Goal: Use online tool/utility: Utilize a website feature to perform a specific function

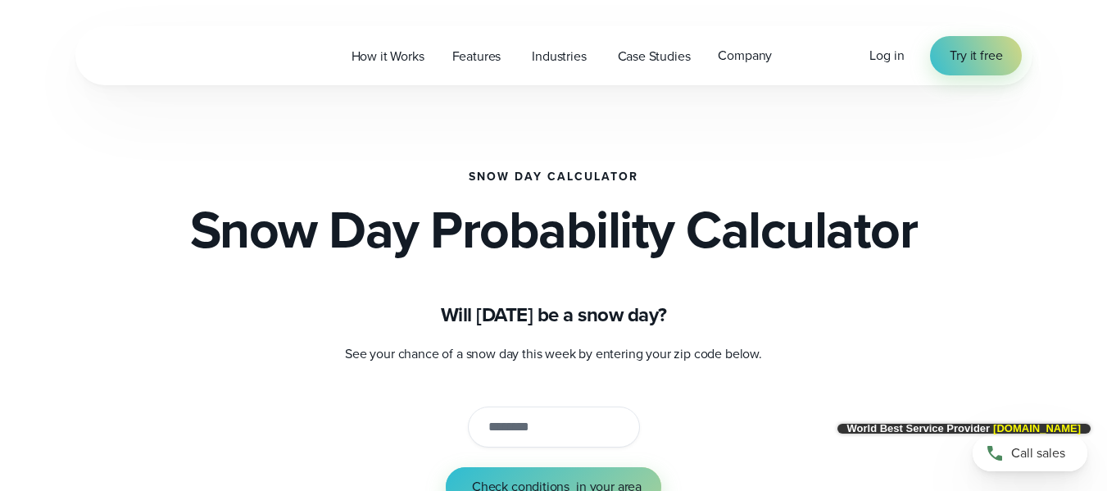
scroll to position [246, 0]
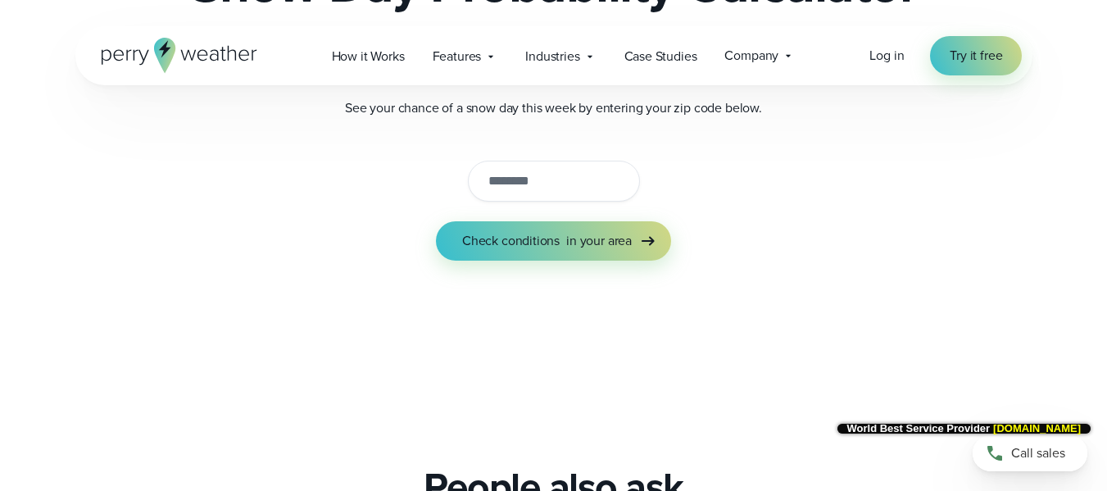
paste input "*****"
click at [527, 174] on input "string" at bounding box center [554, 181] width 172 height 41
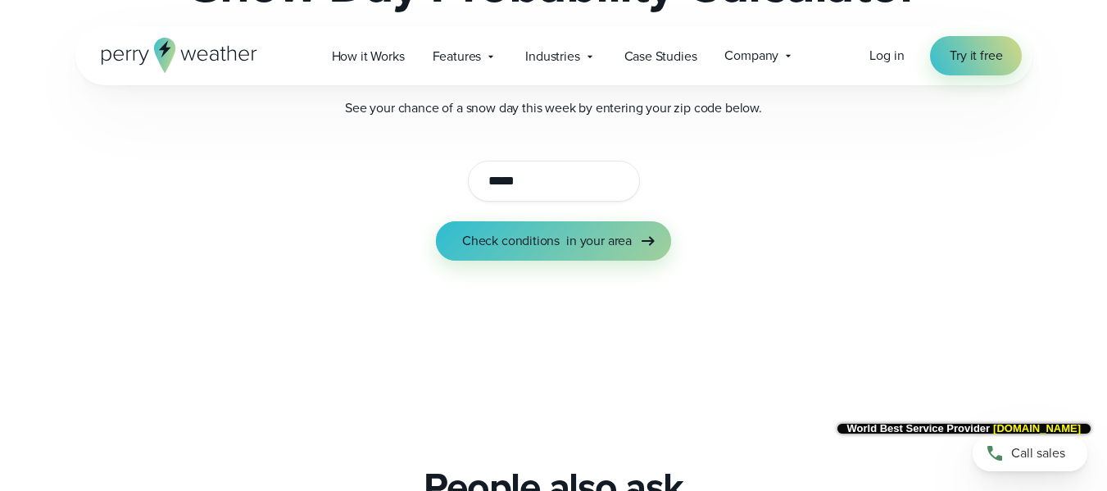
type input "*****"
click at [514, 246] on span "Check conditions" at bounding box center [511, 241] width 98 height 20
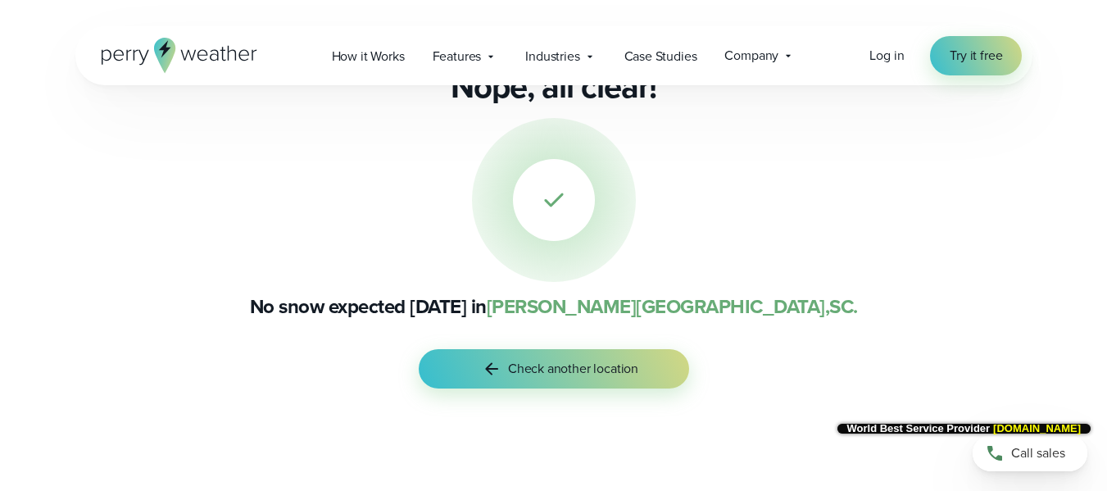
click at [352, 307] on p "No snow expected [DATE] in [PERSON_NAME][GEOGRAPHIC_DATA] , [GEOGRAPHIC_DATA] ." at bounding box center [553, 306] width 793 height 26
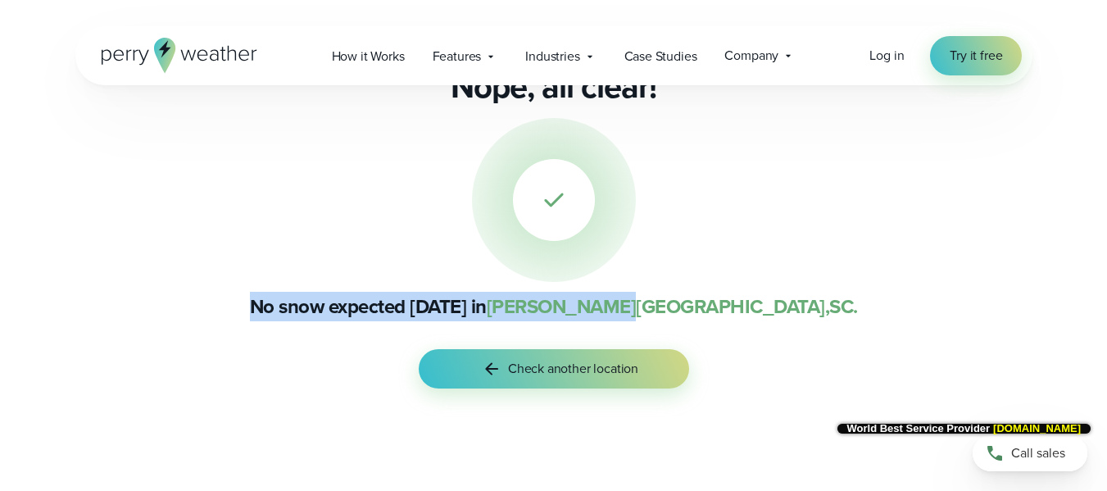
drag, startPoint x: 352, startPoint y: 307, endPoint x: 699, endPoint y: 301, distance: 347.6
click at [699, 301] on p "No snow expected [DATE] in [PERSON_NAME][GEOGRAPHIC_DATA] , [GEOGRAPHIC_DATA] ." at bounding box center [553, 306] width 793 height 26
click at [352, 316] on p "No snow expected [DATE] in [PERSON_NAME][GEOGRAPHIC_DATA] , [GEOGRAPHIC_DATA] ." at bounding box center [553, 306] width 793 height 26
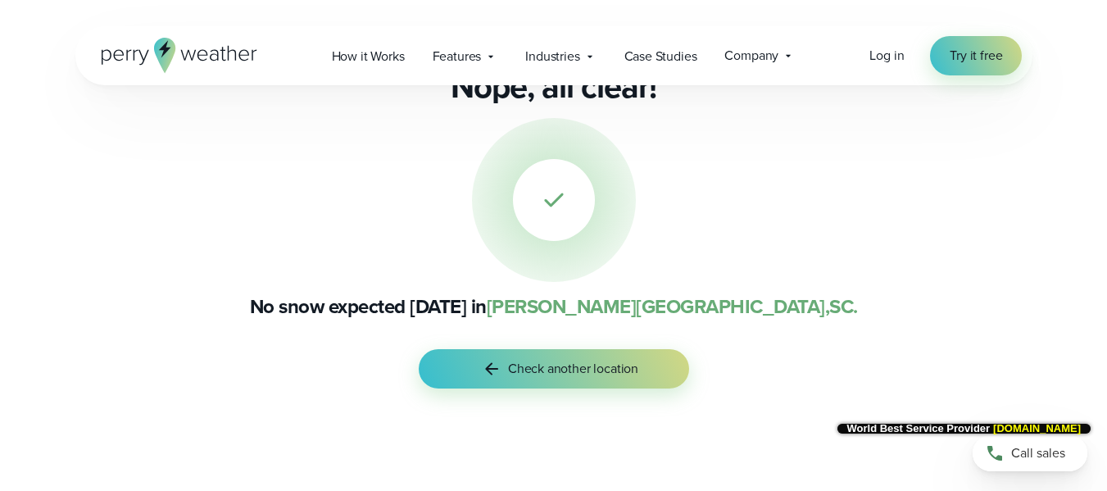
drag, startPoint x: 352, startPoint y: 316, endPoint x: 735, endPoint y: 315, distance: 383.6
click at [735, 315] on p "No snow expected [DATE] in [PERSON_NAME][GEOGRAPHIC_DATA] , [GEOGRAPHIC_DATA] ." at bounding box center [553, 306] width 793 height 26
click at [352, 311] on p "No snow expected [DATE] in [PERSON_NAME][GEOGRAPHIC_DATA] , [GEOGRAPHIC_DATA] ." at bounding box center [553, 306] width 793 height 26
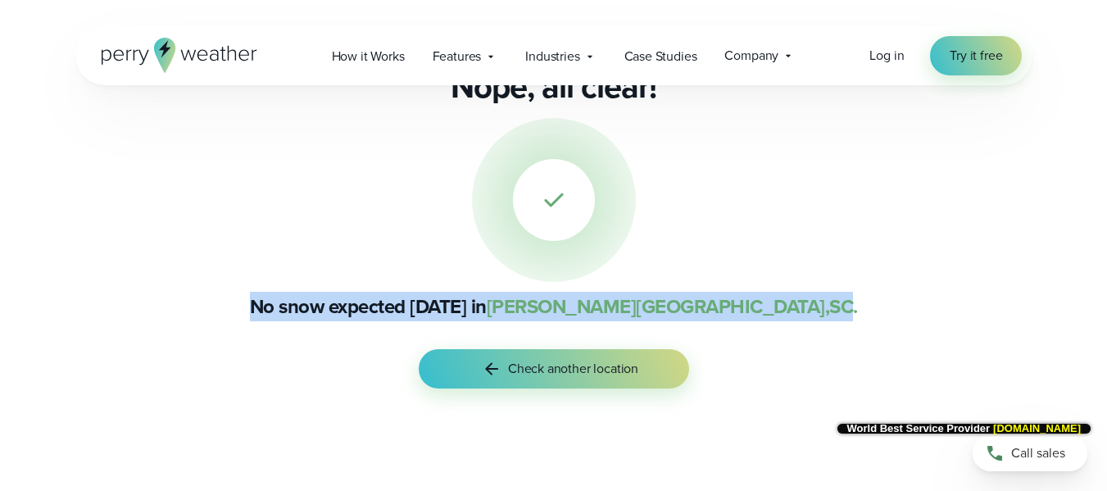
drag, startPoint x: 352, startPoint y: 311, endPoint x: 750, endPoint y: 309, distance: 398.3
click at [750, 309] on p "No snow expected [DATE] in [PERSON_NAME][GEOGRAPHIC_DATA] , [GEOGRAPHIC_DATA] ." at bounding box center [553, 306] width 793 height 26
click at [750, 309] on span "[PERSON_NAME][GEOGRAPHIC_DATA] , [GEOGRAPHIC_DATA] ." at bounding box center [672, 307] width 371 height 30
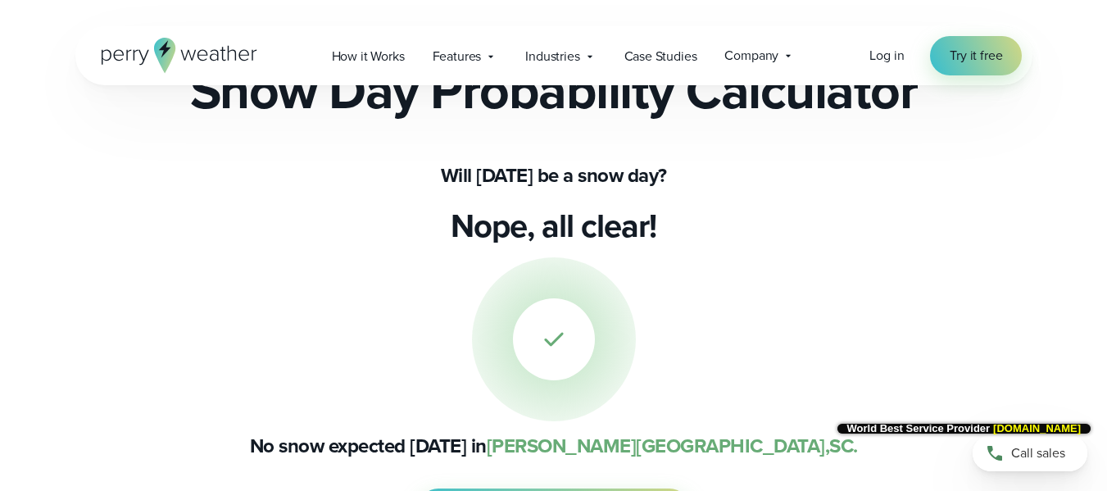
scroll to position [82, 0]
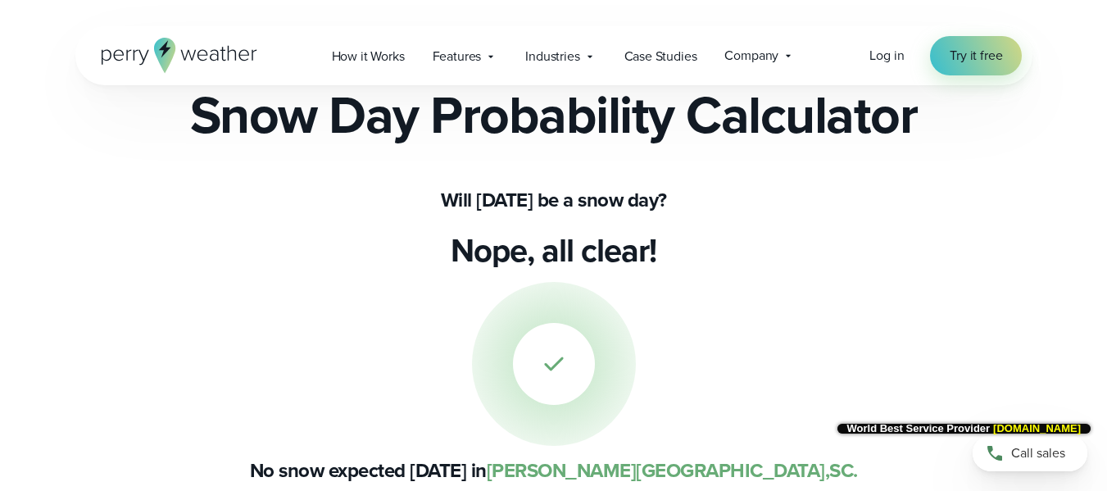
click at [485, 254] on p "Nope, all clear!" at bounding box center [554, 250] width 206 height 39
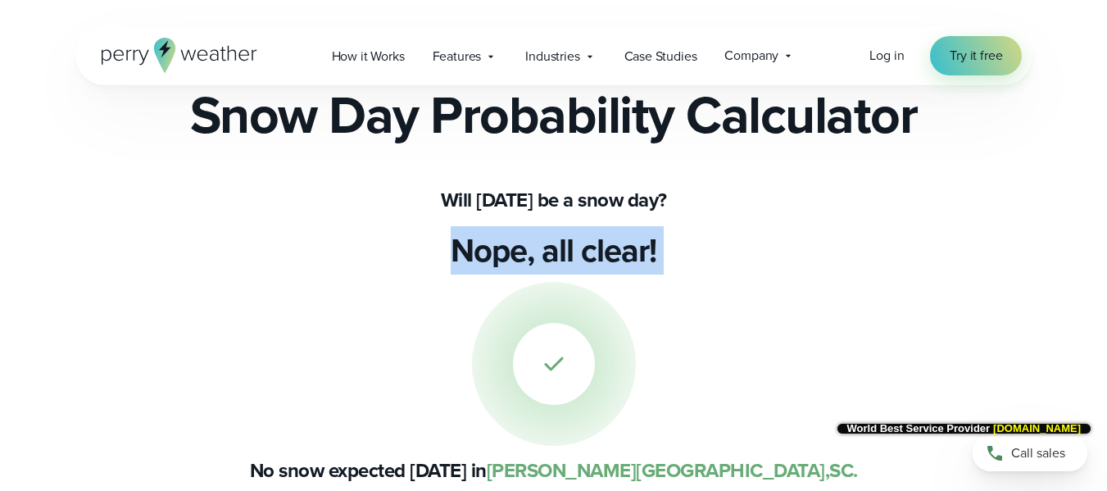
click at [485, 254] on p "Nope, all clear!" at bounding box center [554, 250] width 206 height 39
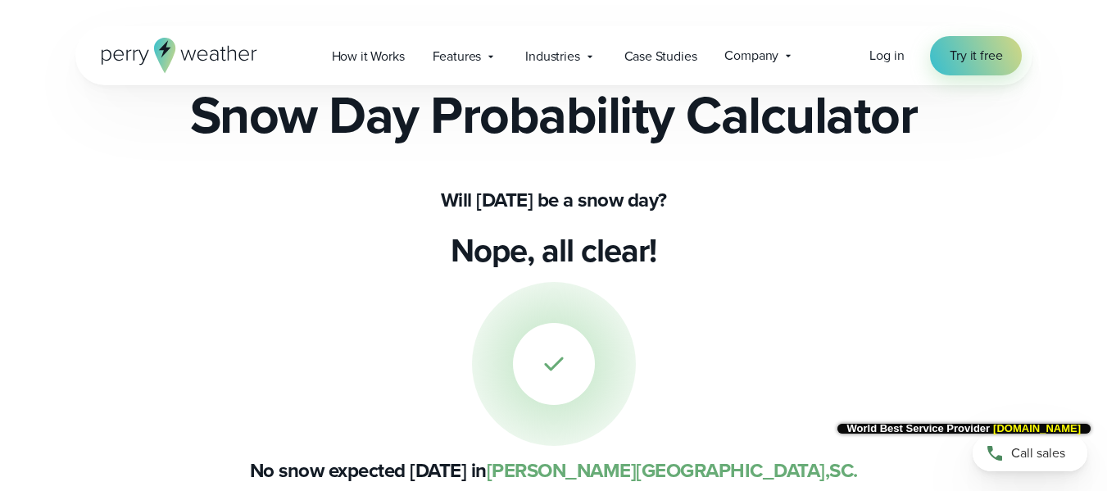
click at [446, 195] on h1 "Will [DATE] be a snow day?" at bounding box center [553, 200] width 793 height 26
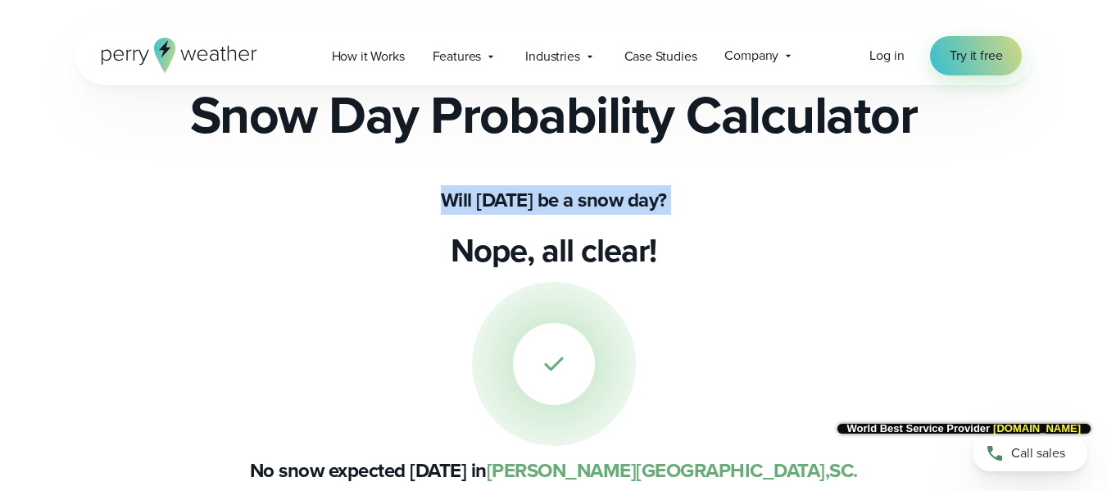
drag, startPoint x: 446, startPoint y: 195, endPoint x: 677, endPoint y: 202, distance: 231.3
click at [677, 202] on h1 "Will [DATE] be a snow day?" at bounding box center [553, 200] width 793 height 26
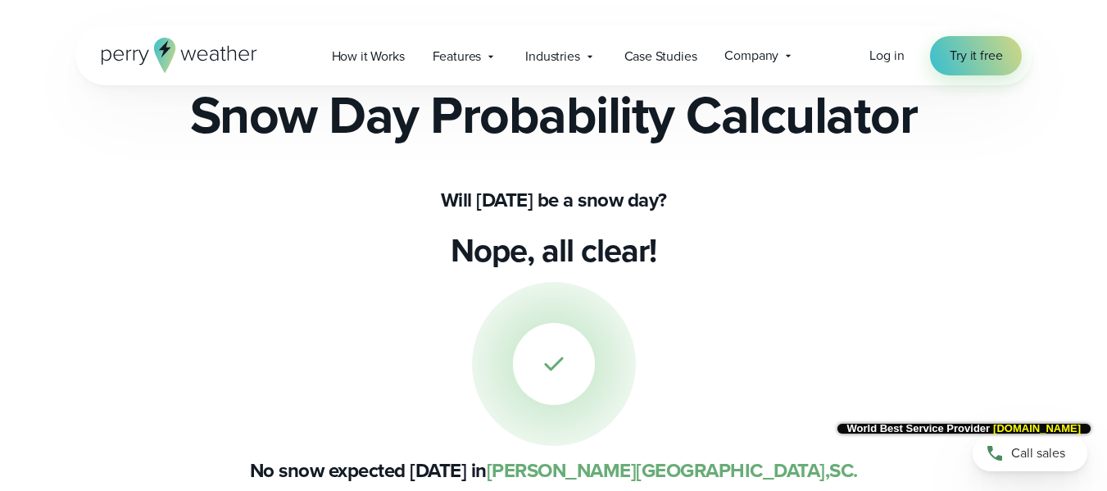
click at [253, 113] on h2 "Snow Day Probability Calculator" at bounding box center [554, 115] width 728 height 52
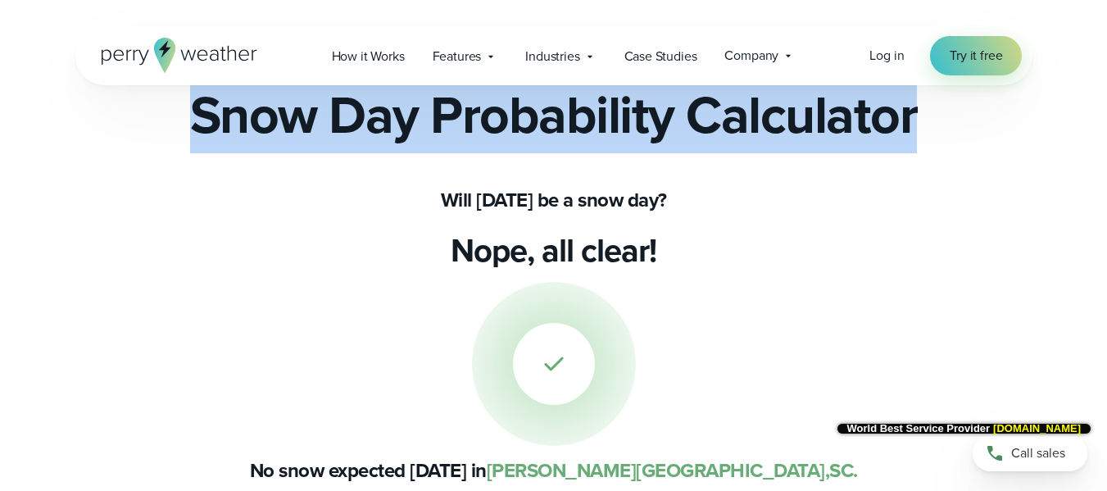
drag, startPoint x: 253, startPoint y: 113, endPoint x: 784, endPoint y: 117, distance: 531.1
click at [784, 117] on h2 "Snow Day Probability Calculator" at bounding box center [554, 115] width 728 height 52
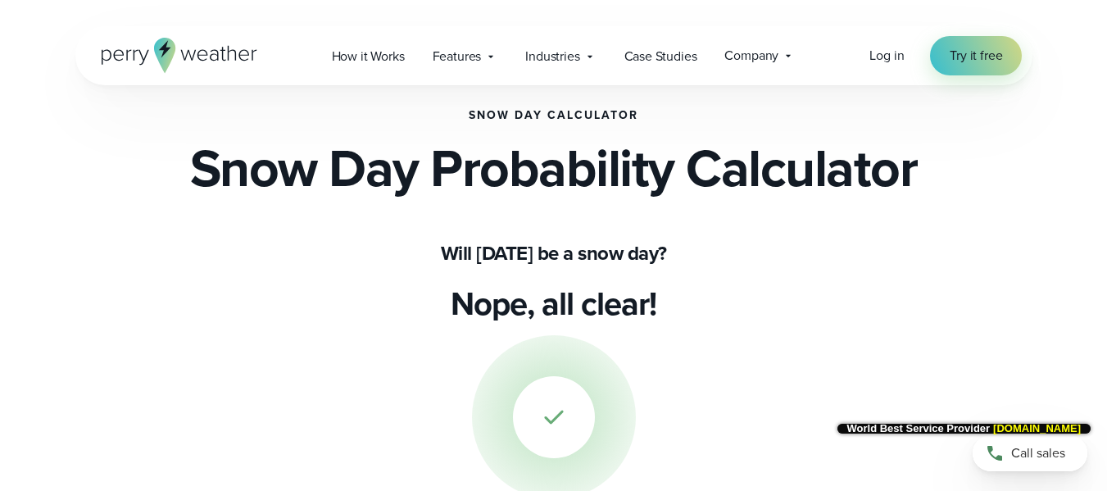
scroll to position [0, 0]
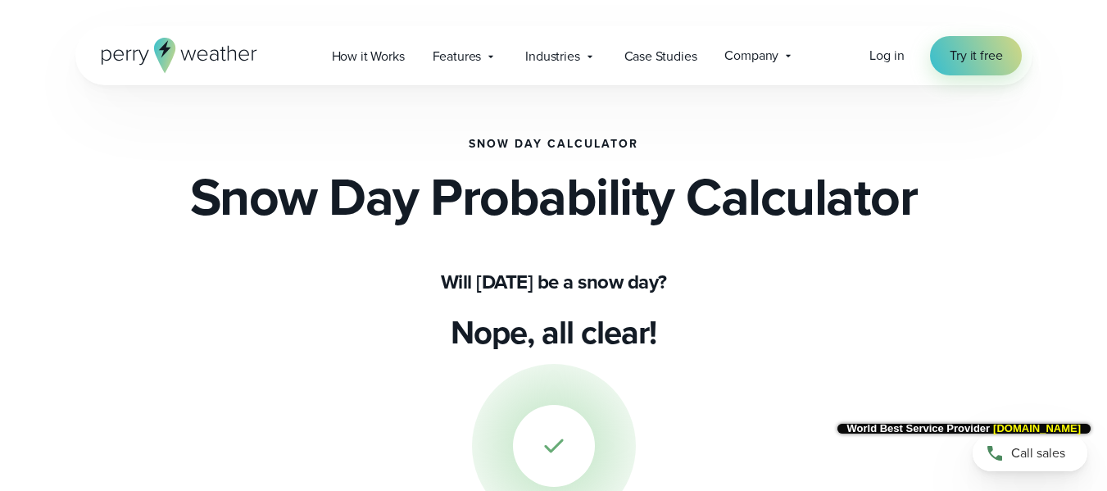
click at [484, 139] on h1 "Snow Day Calculator" at bounding box center [554, 144] width 170 height 13
drag, startPoint x: 484, startPoint y: 139, endPoint x: 615, endPoint y: 143, distance: 131.2
click at [615, 143] on h1 "Snow Day Calculator" at bounding box center [554, 144] width 170 height 13
click at [490, 144] on h1 "Snow Day Calculator" at bounding box center [554, 144] width 170 height 13
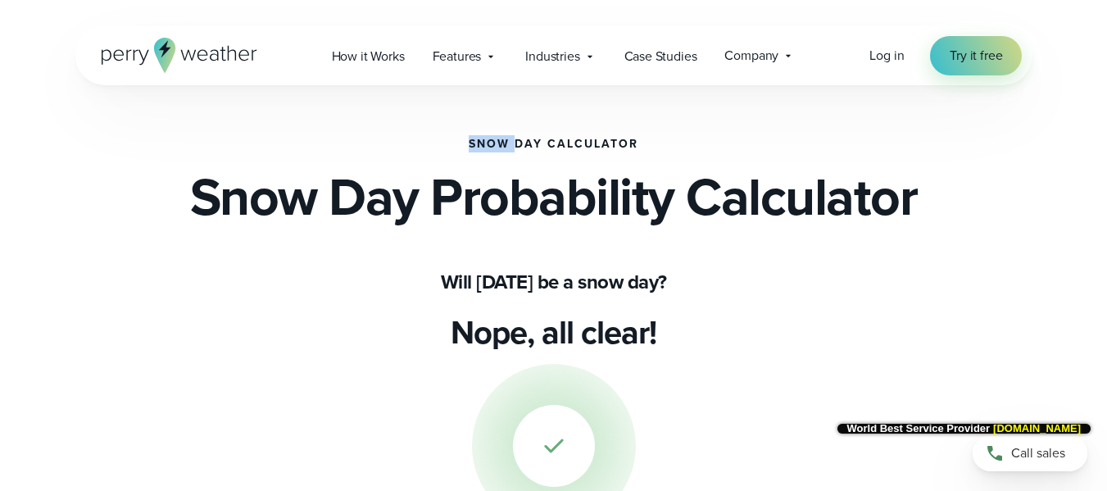
click at [490, 144] on h1 "Snow Day Calculator" at bounding box center [554, 144] width 170 height 13
click at [490, 145] on h1 "Snow Day Calculator" at bounding box center [554, 144] width 170 height 13
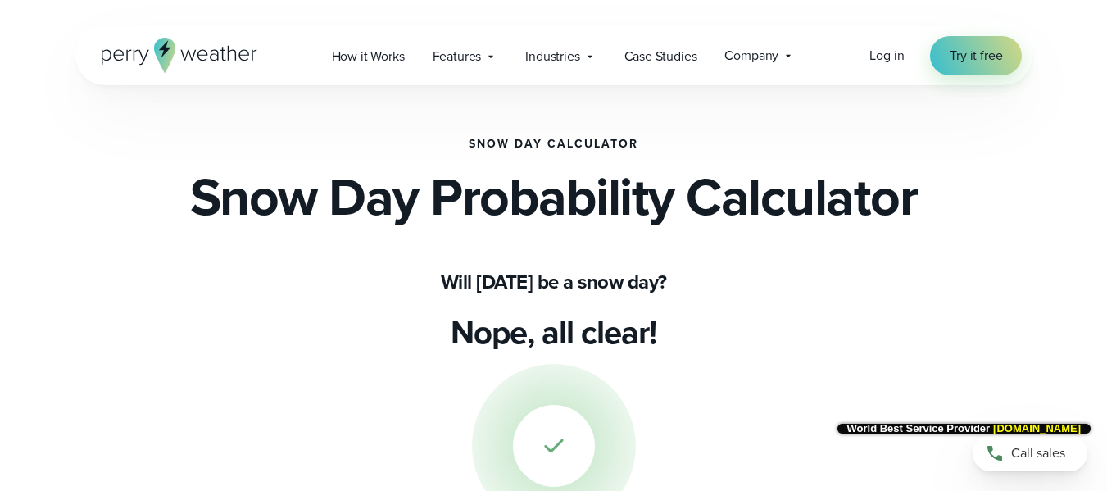
click at [249, 198] on h2 "Snow Day Probability Calculator" at bounding box center [554, 196] width 728 height 52
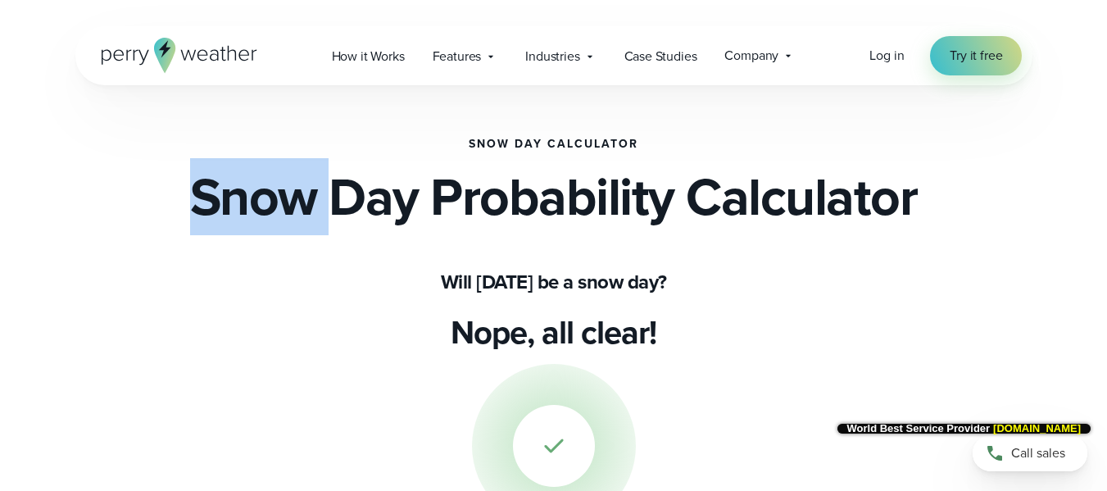
click at [249, 198] on h2 "Snow Day Probability Calculator" at bounding box center [554, 196] width 728 height 52
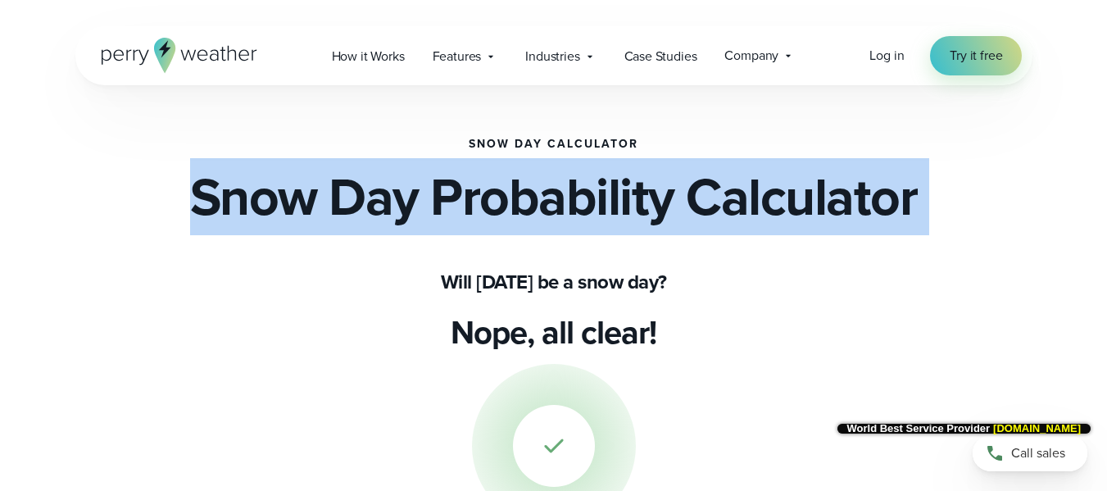
click at [249, 198] on h2 "Snow Day Probability Calculator" at bounding box center [554, 196] width 728 height 52
drag, startPoint x: 249, startPoint y: 198, endPoint x: 779, endPoint y: 220, distance: 529.9
click at [779, 220] on h2 "Snow Day Probability Calculator" at bounding box center [554, 196] width 728 height 52
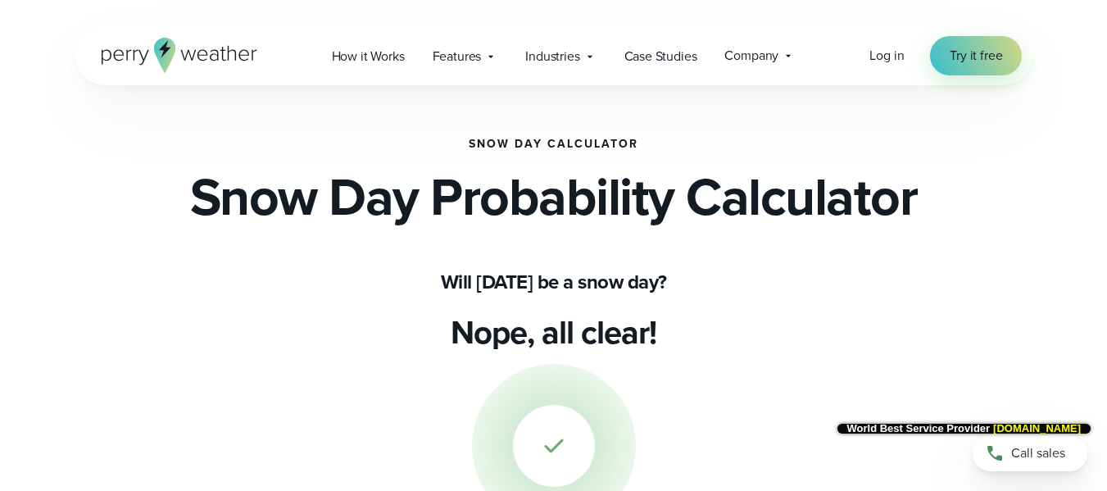
click at [437, 284] on h1 "Will [DATE] be a snow day?" at bounding box center [553, 282] width 793 height 26
click at [429, 284] on h1 "Will [DATE] be a snow day?" at bounding box center [553, 282] width 793 height 26
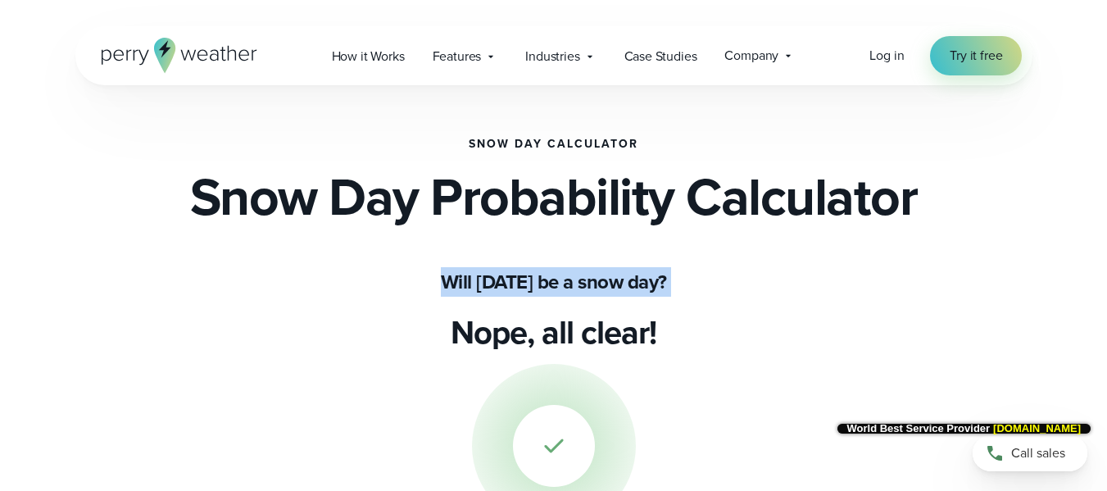
click at [429, 284] on h1 "Will [DATE] be a snow day?" at bounding box center [553, 282] width 793 height 26
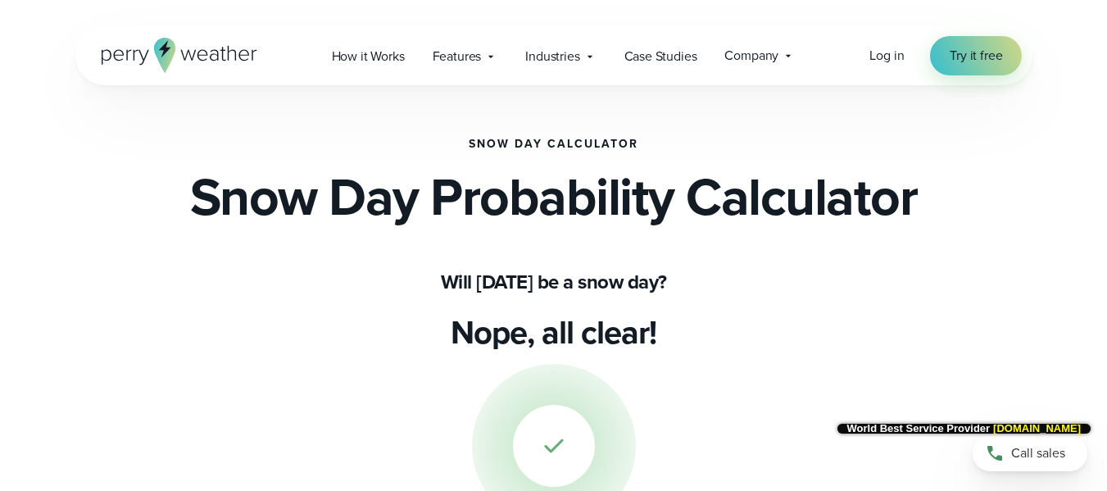
click at [435, 285] on h1 "Will [DATE] be a snow day?" at bounding box center [553, 282] width 793 height 26
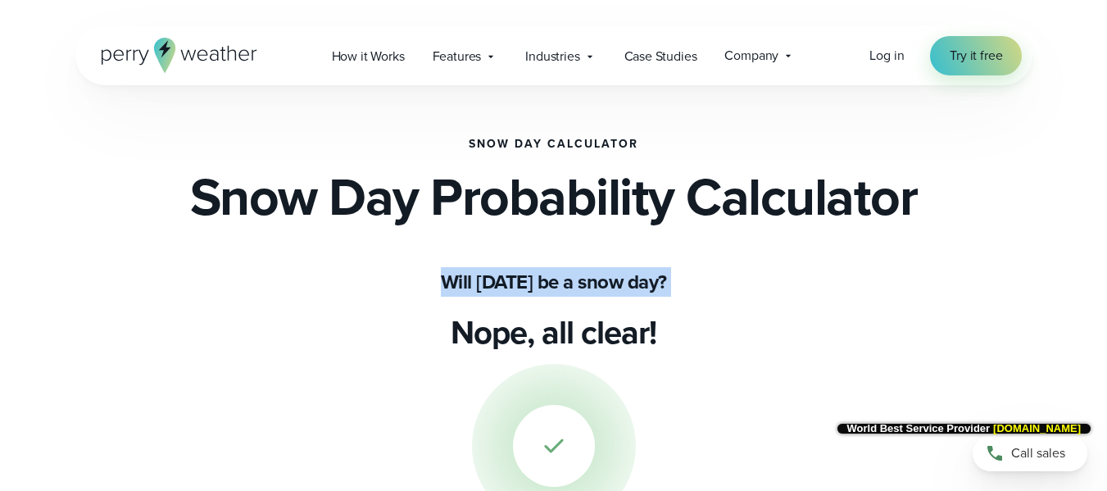
click at [435, 285] on h1 "Will [DATE] be a snow day?" at bounding box center [553, 282] width 793 height 26
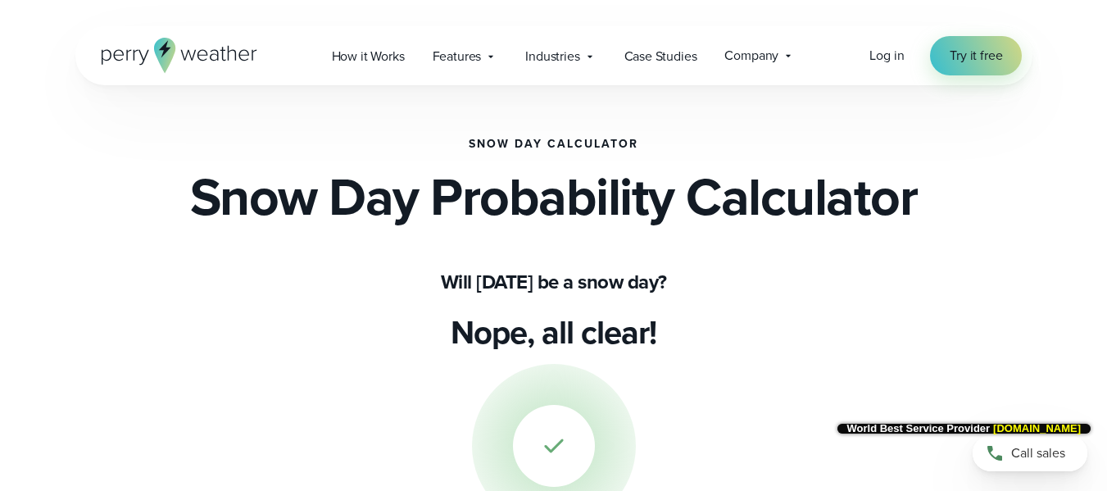
click at [467, 331] on p "Nope, all clear!" at bounding box center [554, 332] width 206 height 39
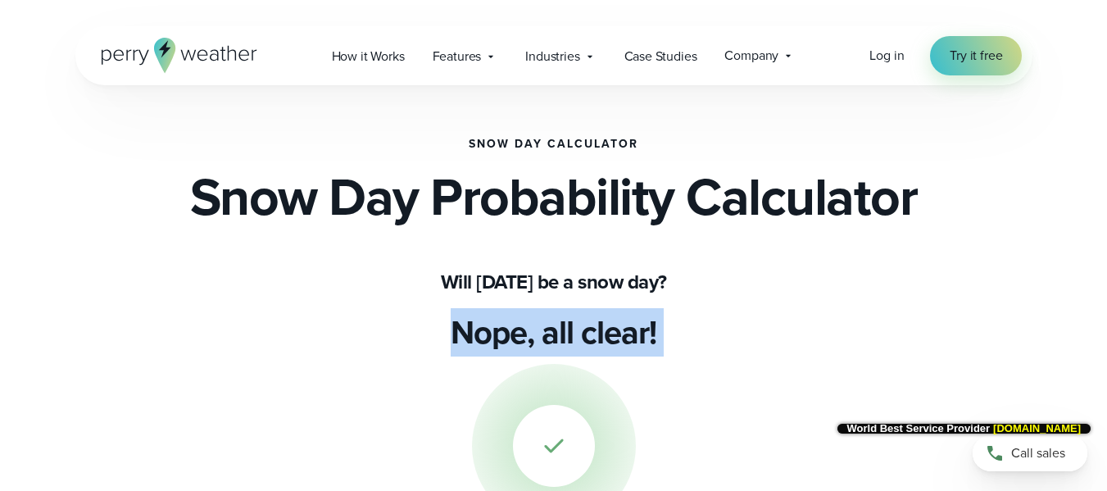
click at [467, 331] on p "Nope, all clear!" at bounding box center [554, 332] width 206 height 39
